Goal: Information Seeking & Learning: Learn about a topic

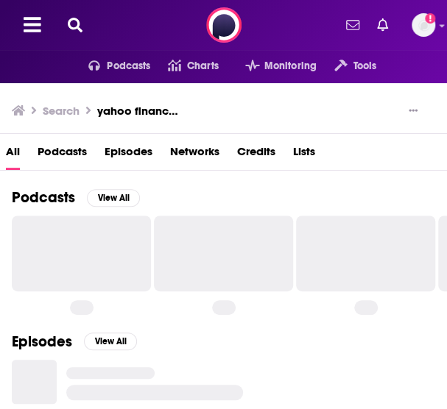
click at [75, 32] on button at bounding box center [75, 25] width 24 height 17
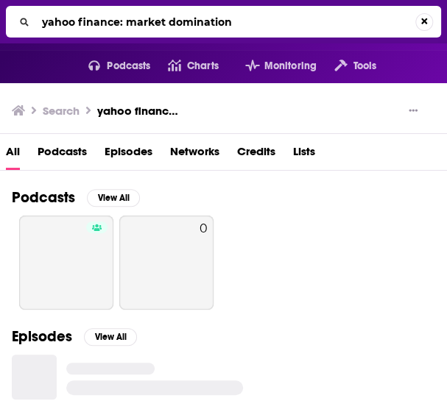
drag, startPoint x: 247, startPoint y: 21, endPoint x: 128, endPoint y: 18, distance: 118.5
click at [128, 18] on input "yahoo finance: market domination" at bounding box center [225, 22] width 379 height 24
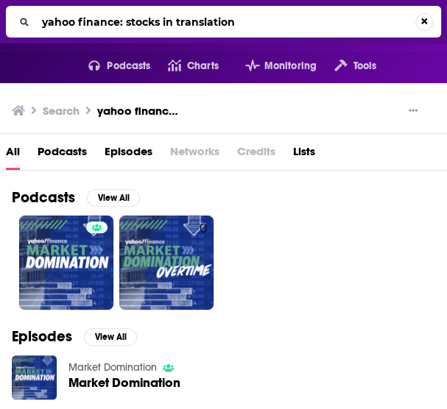
type input "yahoo finance: stocks in translation"
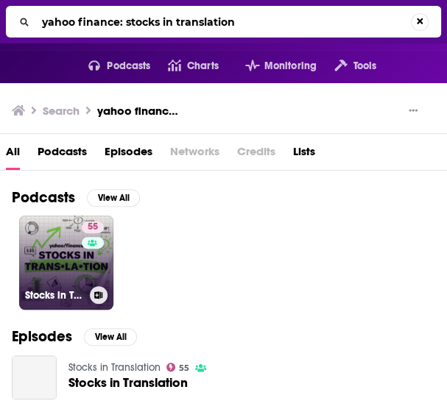
click at [66, 249] on link "55 Stocks in Translation" at bounding box center [66, 263] width 94 height 94
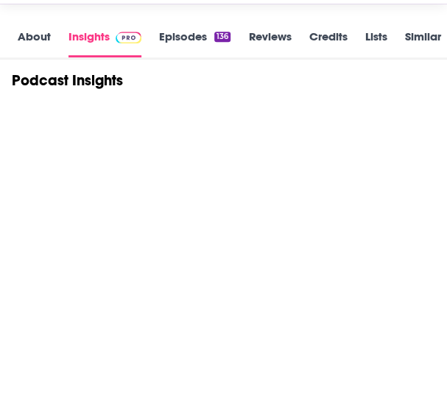
scroll to position [198, 0]
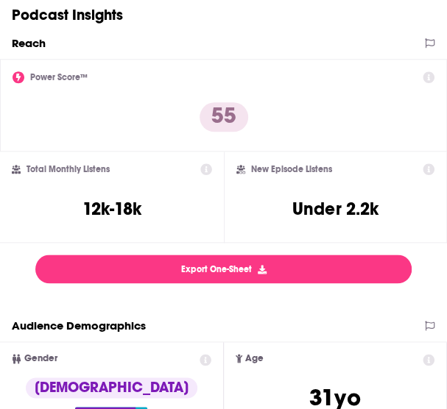
click at [181, 167] on div "Total Monthly Listens" at bounding box center [112, 169] width 200 height 12
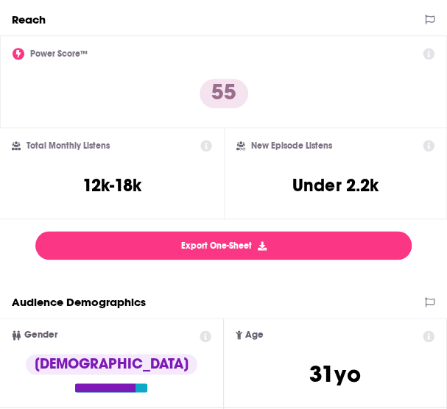
scroll to position [287, 0]
